Goal: Transaction & Acquisition: Purchase product/service

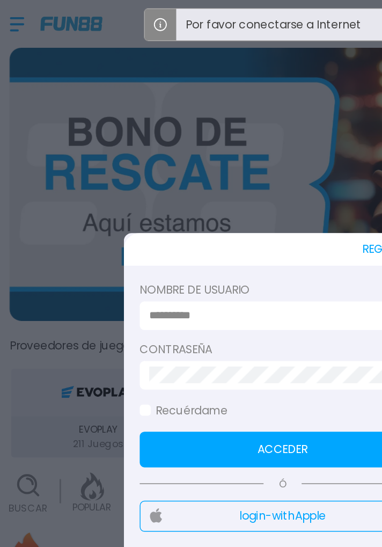
click at [126, 204] on div at bounding box center [191, 213] width 193 height 19
click at [126, 216] on input at bounding box center [188, 213] width 174 height 11
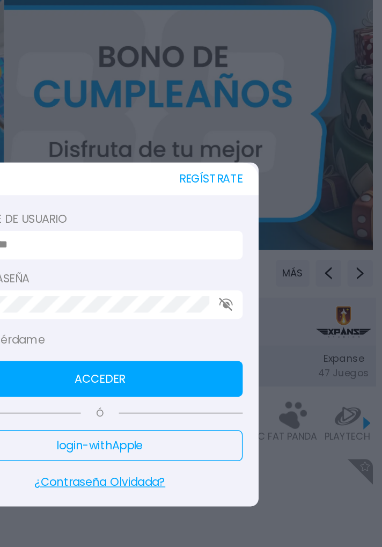
click at [251, 204] on div at bounding box center [191, 213] width 193 height 19
click at [241, 208] on input at bounding box center [188, 213] width 174 height 11
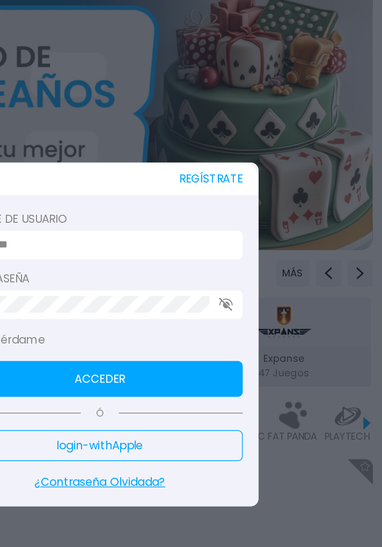
click at [143, 195] on label "Nombre de usuario" at bounding box center [191, 195] width 193 height 11
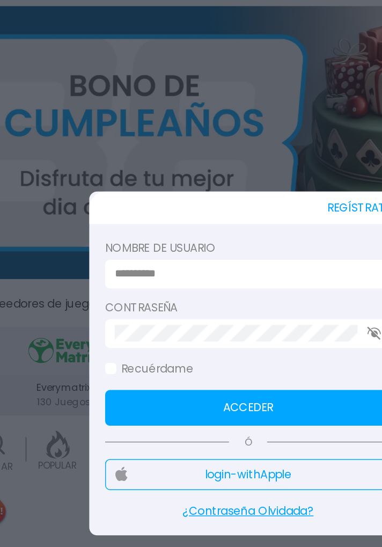
click at [193, 218] on input at bounding box center [188, 213] width 174 height 11
click at [216, 217] on input at bounding box center [188, 213] width 174 height 11
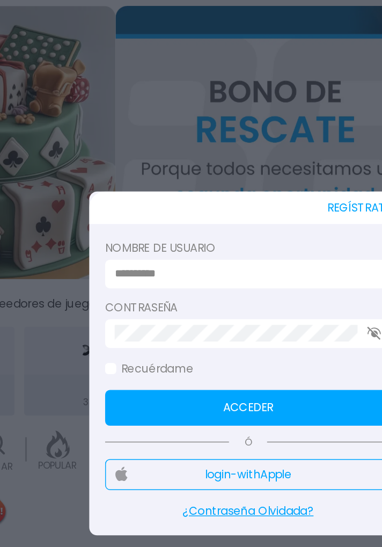
click at [220, 219] on input at bounding box center [188, 213] width 174 height 11
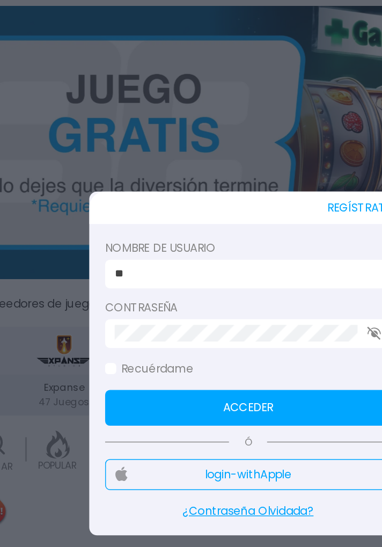
click at [255, 312] on button "Acceder" at bounding box center [191, 304] width 193 height 24
click at [249, 213] on input "**" at bounding box center [188, 213] width 174 height 11
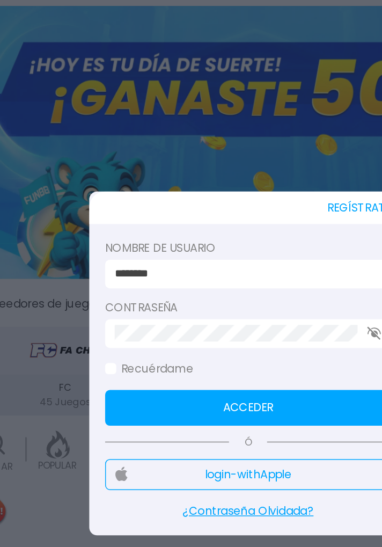
type input "********"
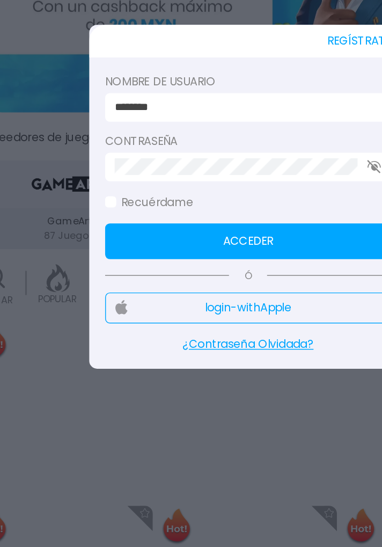
click at [245, 303] on button "Acceder" at bounding box center [191, 304] width 193 height 24
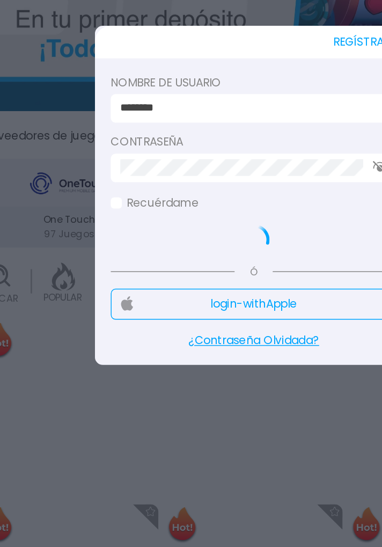
click at [276, 356] on button "login-with Apple" at bounding box center [191, 347] width 193 height 21
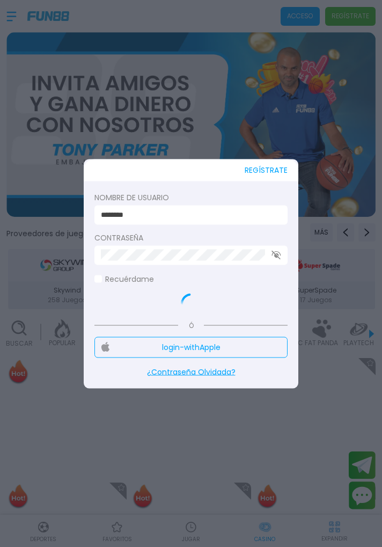
click at [279, 254] on icon "button" at bounding box center [277, 255] width 10 height 9
click at [275, 256] on use "button" at bounding box center [277, 255] width 10 height 7
click at [278, 258] on icon "button" at bounding box center [277, 255] width 10 height 9
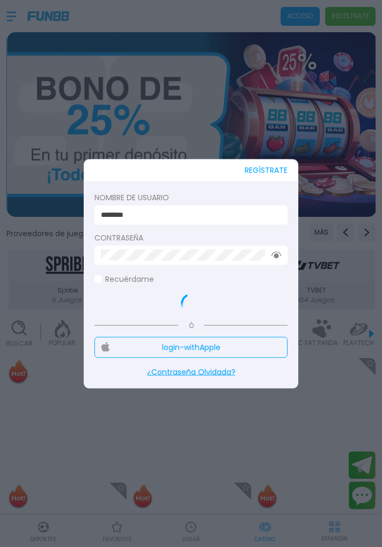
click at [276, 252] on icon "button" at bounding box center [277, 255] width 10 height 7
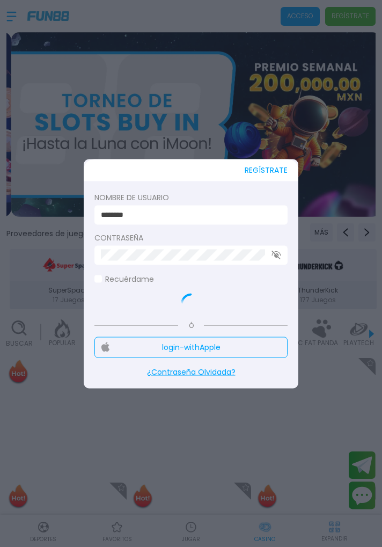
click at [239, 112] on div at bounding box center [191, 273] width 382 height 547
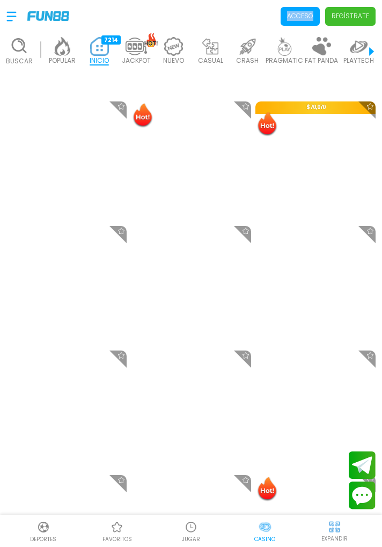
scroll to position [1172, 0]
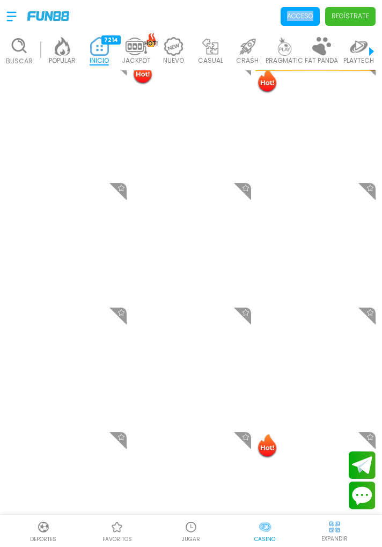
click at [69, 56] on p "POPULAR" at bounding box center [62, 61] width 27 height 10
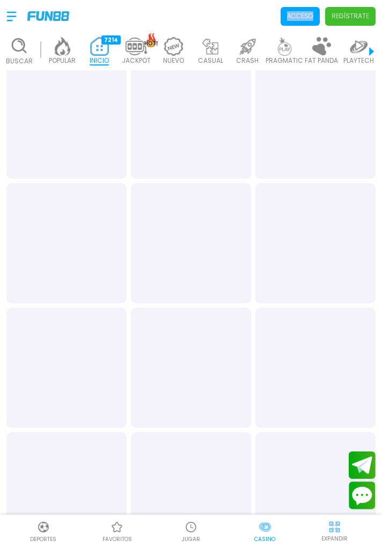
click at [296, 16] on p "Acceso" at bounding box center [300, 16] width 26 height 10
click at [297, 17] on div at bounding box center [191, 273] width 382 height 547
click at [298, 14] on p "Acceso" at bounding box center [300, 16] width 26 height 10
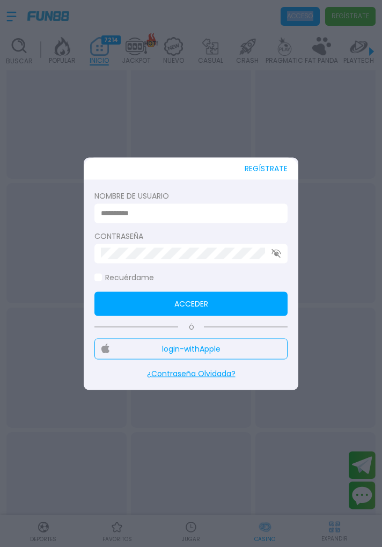
click at [296, 25] on span "Acceso" at bounding box center [300, 16] width 39 height 19
click at [211, 215] on input at bounding box center [188, 213] width 174 height 11
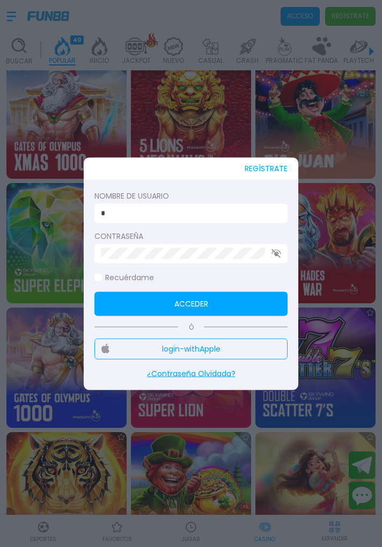
type input "********"
click at [219, 298] on button "Acceder" at bounding box center [191, 304] width 193 height 24
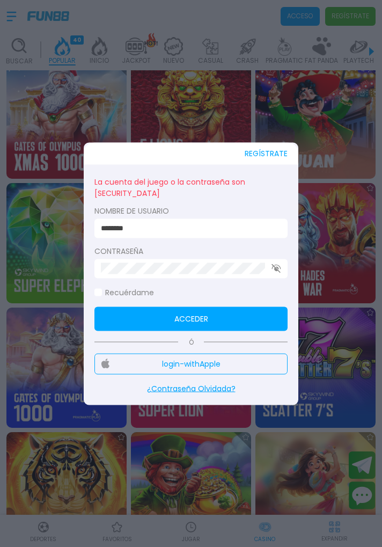
click at [274, 269] on icon "button" at bounding box center [277, 268] width 10 height 9
click at [249, 324] on button "Acceder" at bounding box center [191, 319] width 193 height 24
click button "Acceder" at bounding box center [191, 319] width 193 height 24
click at [222, 309] on button "Acceder" at bounding box center [191, 319] width 193 height 24
click at [223, 324] on button "Acceder" at bounding box center [191, 319] width 193 height 24
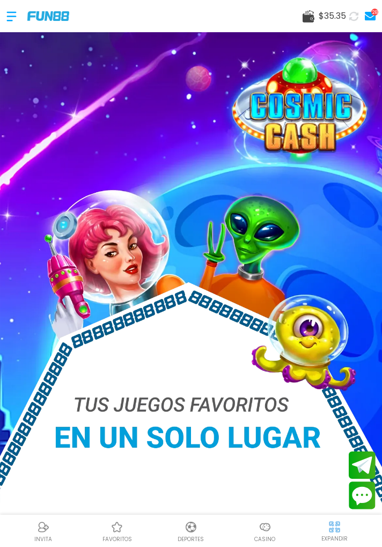
click at [259, 527] on img at bounding box center [265, 527] width 13 height 13
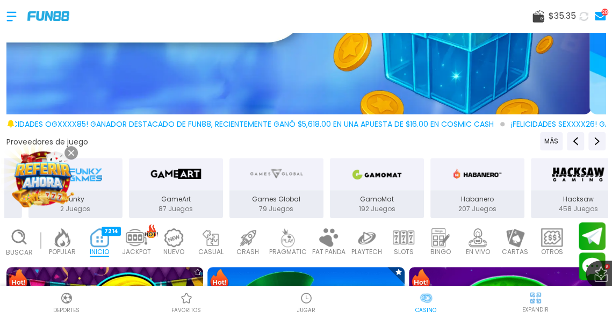
scroll to position [176, 0]
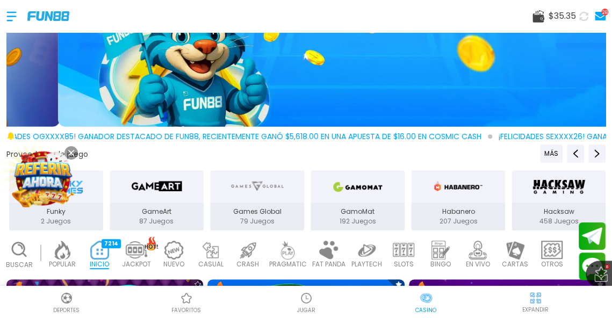
click at [68, 248] on img at bounding box center [62, 250] width 21 height 19
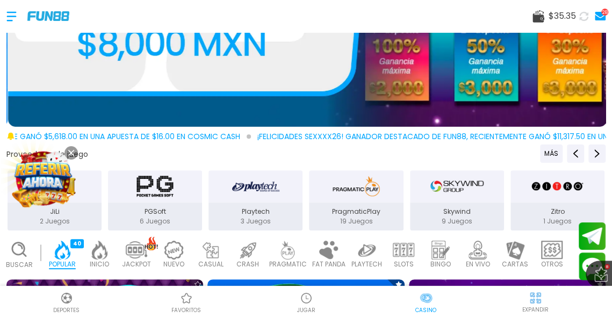
scroll to position [1035, 0]
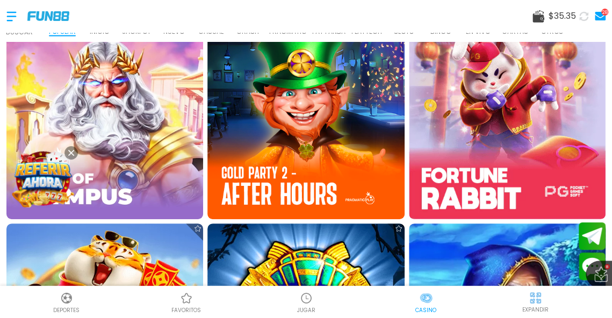
click at [382, 262] on img at bounding box center [507, 321] width 197 height 197
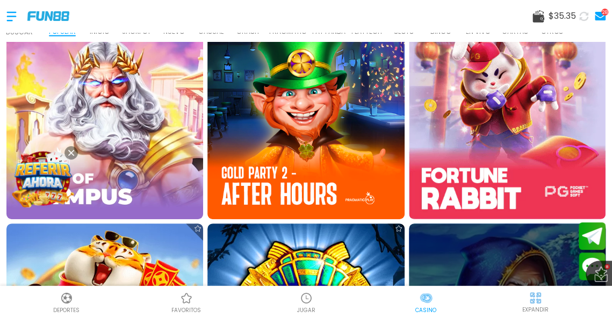
click at [75, 153] on button at bounding box center [70, 152] width 13 height 13
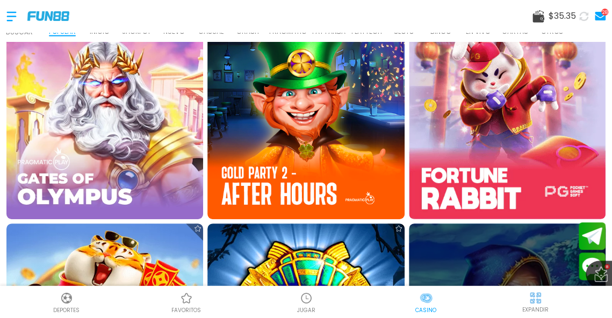
click at [382, 254] on div at bounding box center [507, 321] width 197 height 197
click at [382, 249] on div at bounding box center [507, 321] width 197 height 197
click at [382, 261] on div at bounding box center [507, 321] width 197 height 197
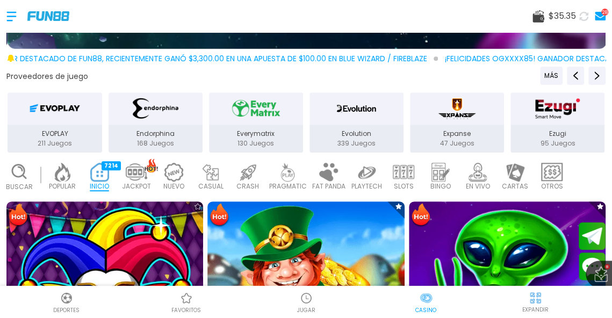
scroll to position [272, 0]
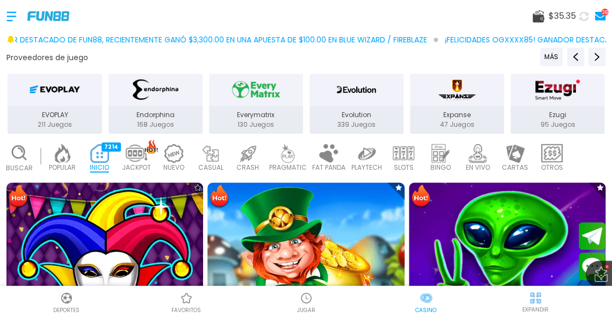
click at [60, 158] on img at bounding box center [62, 153] width 21 height 19
click at [66, 163] on p "POPULAR" at bounding box center [62, 168] width 27 height 10
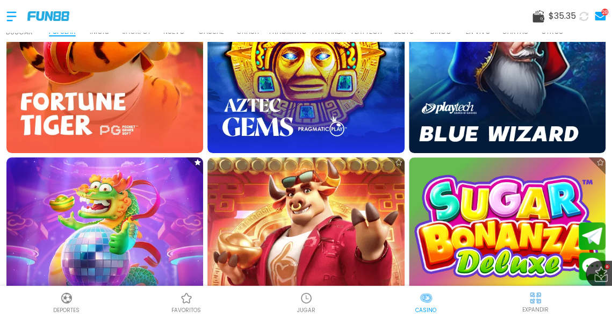
scroll to position [1268, 0]
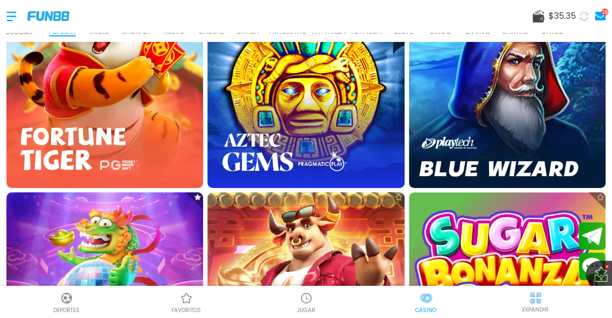
click at [382, 141] on img at bounding box center [507, 89] width 197 height 197
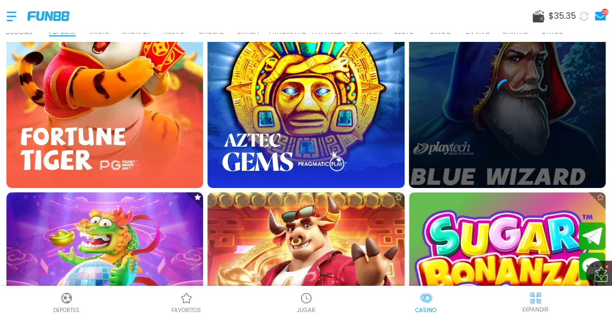
click at [382, 136] on div at bounding box center [507, 89] width 197 height 197
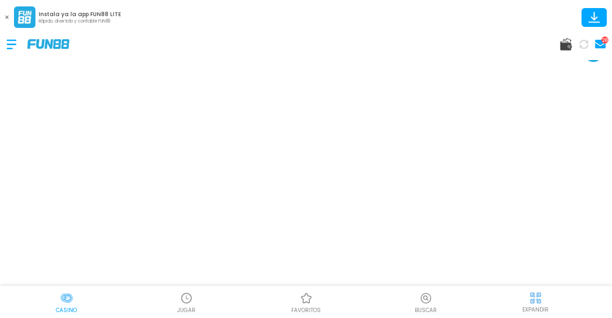
click at [541, 294] on img at bounding box center [534, 297] width 13 height 13
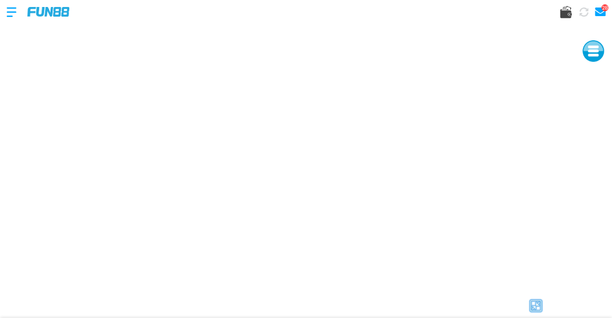
click at [539, 301] on img at bounding box center [535, 306] width 16 height 16
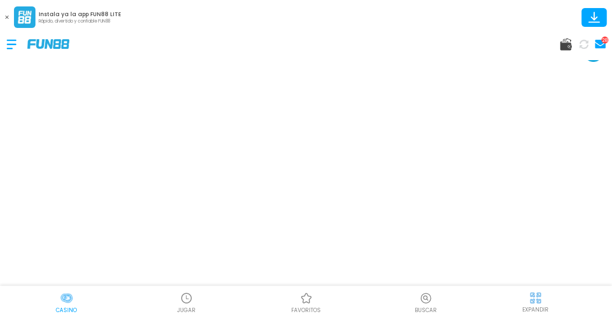
click at [537, 301] on img at bounding box center [534, 297] width 13 height 13
click at [230, 298] on div "JUGAR" at bounding box center [186, 302] width 120 height 24
click at [382, 39] on icon at bounding box center [566, 44] width 12 height 12
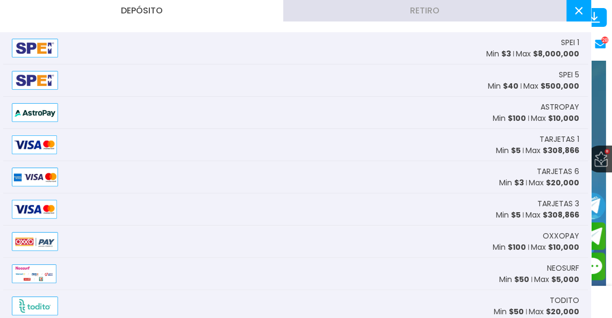
click at [382, 251] on span "$ 10,000" at bounding box center [563, 247] width 31 height 11
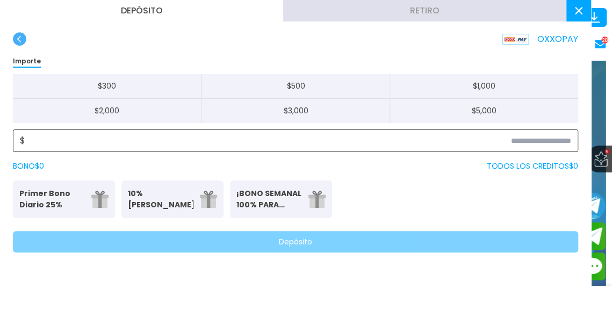
click at [382, 141] on input at bounding box center [298, 140] width 546 height 13
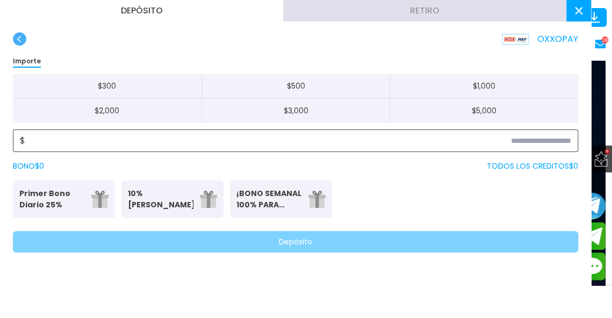
scroll to position [78, 0]
click at [382, 139] on input at bounding box center [298, 140] width 546 height 13
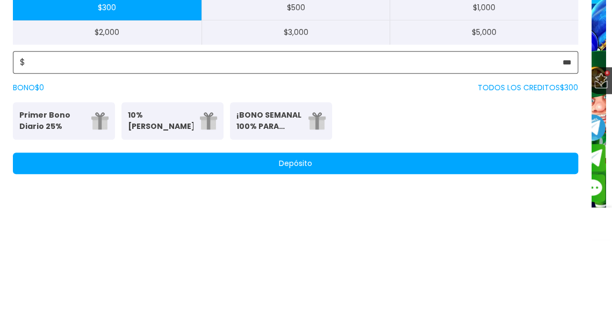
type input "***"
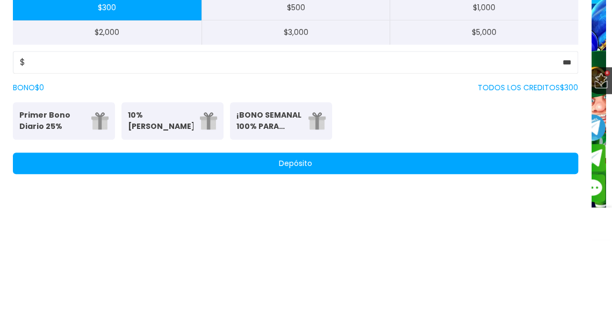
click at [298, 195] on p "¡BONO SEMANAL 100% PARA DEPORTES!" at bounding box center [269, 199] width 66 height 23
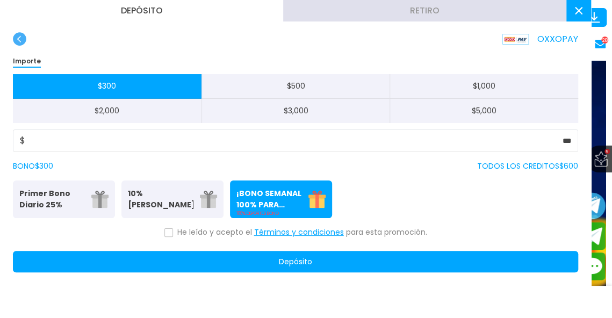
click at [171, 230] on icon at bounding box center [168, 232] width 5 height 4
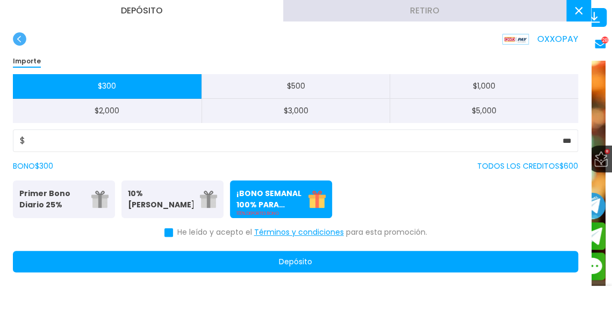
click at [382, 263] on button "Depósito" at bounding box center [295, 261] width 565 height 21
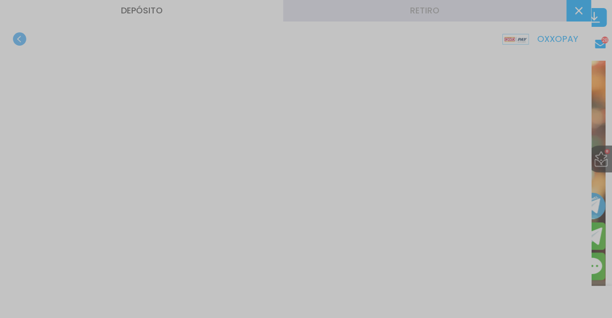
click at [57, 205] on div at bounding box center [306, 159] width 612 height 318
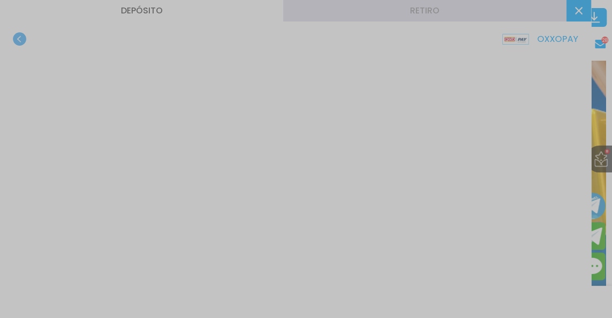
scroll to position [0, 0]
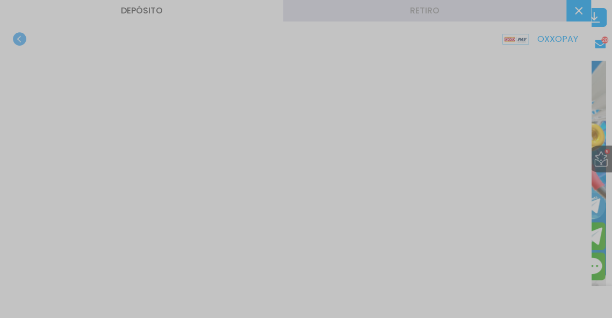
click at [21, 40] on div at bounding box center [306, 159] width 612 height 318
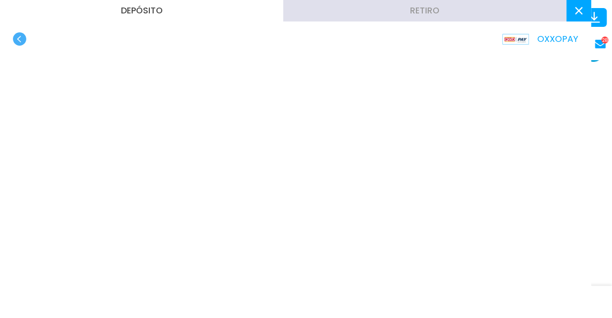
click at [100, 5] on button "Depósito" at bounding box center [141, 10] width 283 height 21
click at [129, 3] on button "Depósito" at bounding box center [141, 10] width 283 height 21
click at [16, 42] on use "button" at bounding box center [19, 38] width 13 height 13
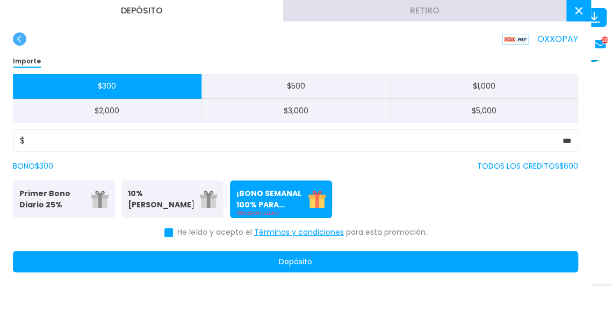
click at [57, 192] on p "Primer Bono Diario 25%" at bounding box center [52, 199] width 66 height 23
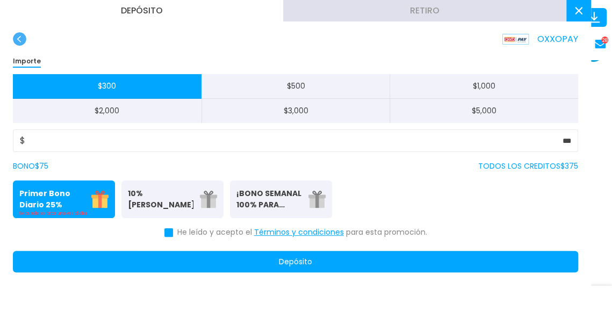
click at [169, 230] on button at bounding box center [168, 232] width 9 height 9
click at [145, 268] on button "Depósito" at bounding box center [295, 261] width 565 height 21
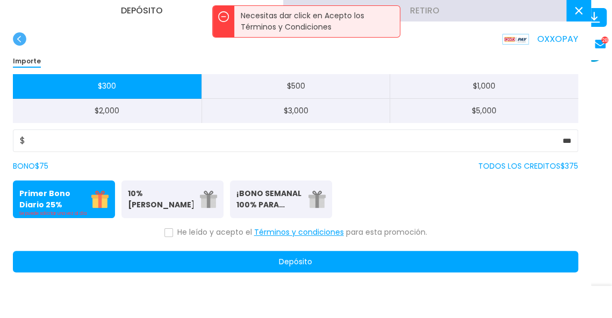
click at [173, 232] on button at bounding box center [168, 232] width 9 height 9
click at [163, 254] on button "Depósito" at bounding box center [295, 261] width 565 height 21
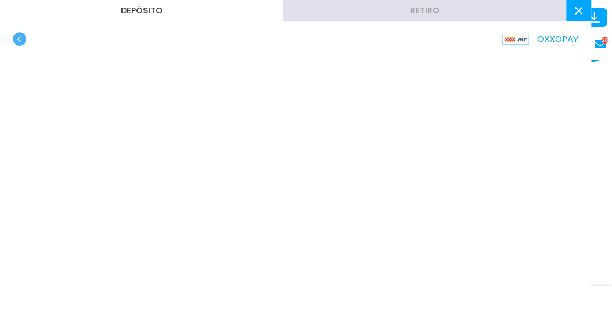
click at [21, 44] on use "button" at bounding box center [19, 38] width 13 height 13
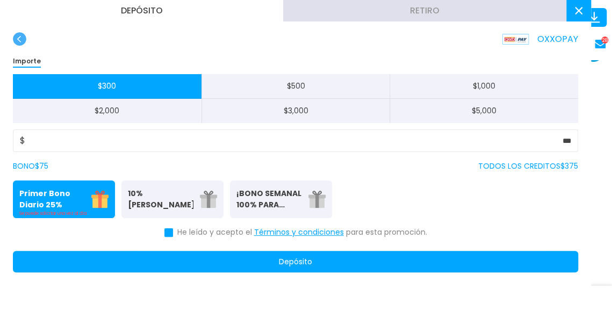
click at [13, 37] on use "button" at bounding box center [19, 38] width 13 height 13
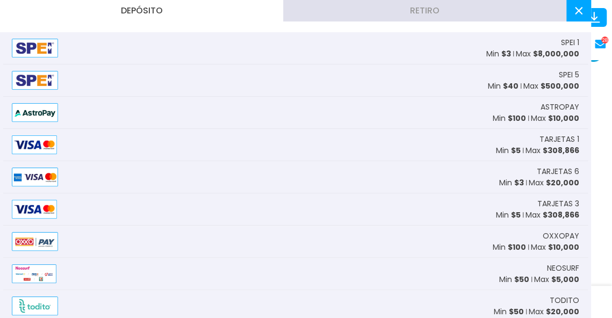
click at [178, 15] on button "Depósito" at bounding box center [141, 10] width 283 height 21
click at [173, 145] on div "TARJETAS 1 Min $ 5 Max $ 308,866" at bounding box center [295, 145] width 584 height 32
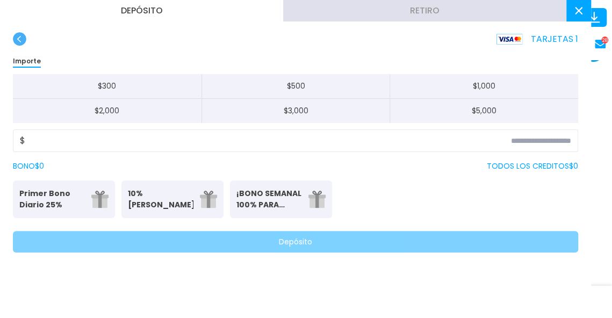
click at [125, 82] on button "$ 300" at bounding box center [107, 86] width 189 height 25
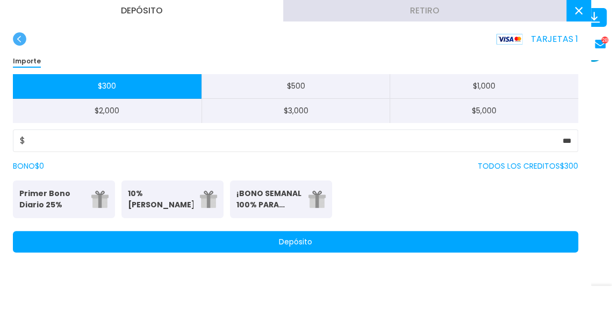
type input "***"
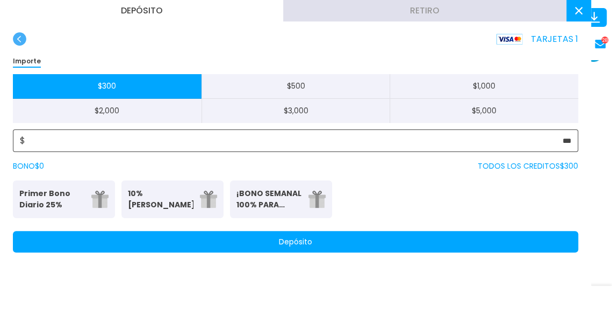
click at [145, 144] on input "***" at bounding box center [298, 140] width 546 height 13
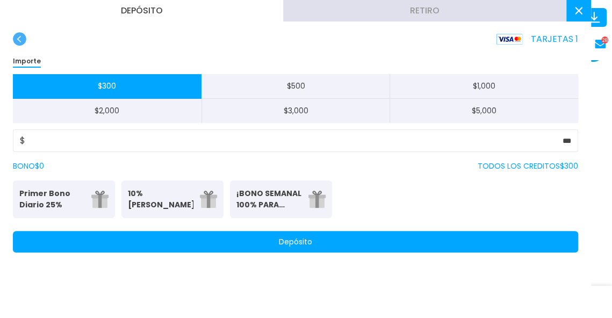
click at [148, 191] on p "10% Bono Ilimitado" at bounding box center [161, 199] width 66 height 23
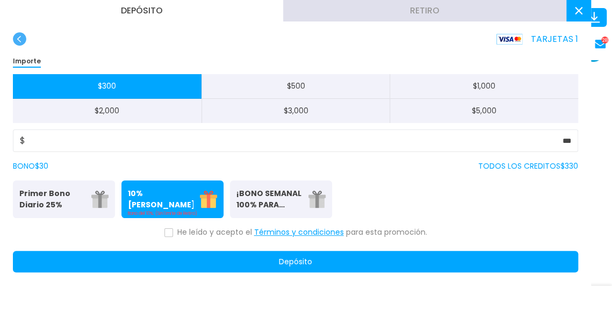
click at [176, 218] on button "10% Bono Ilimitado Bono del 10%: (Sin límite de Retiro)" at bounding box center [172, 199] width 102 height 38
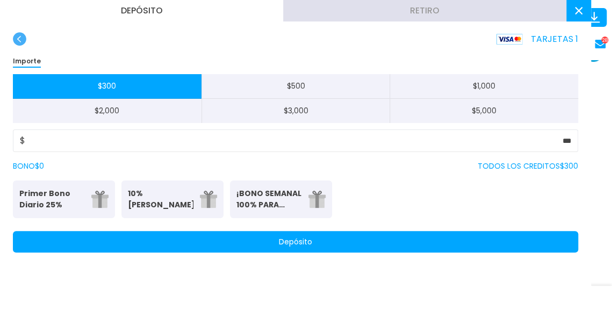
click at [200, 198] on img at bounding box center [208, 199] width 17 height 17
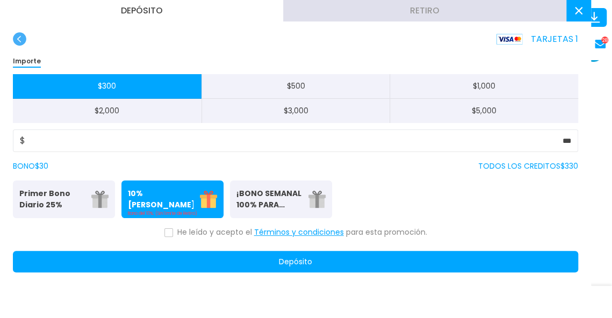
click at [209, 260] on button "Depósito" at bounding box center [295, 261] width 565 height 21
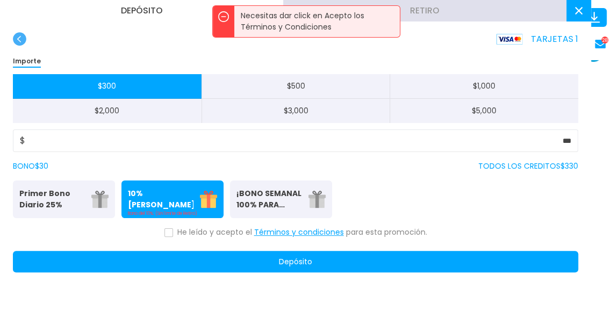
click at [170, 233] on icon at bounding box center [168, 233] width 5 height 4
click at [190, 258] on button "Depósito" at bounding box center [295, 261] width 565 height 21
